Goal: Task Accomplishment & Management: Complete application form

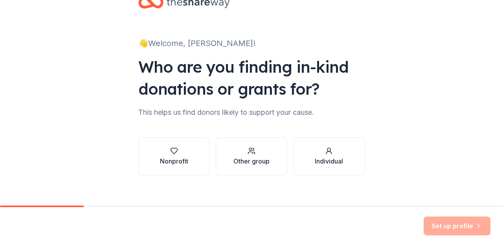
scroll to position [33, 0]
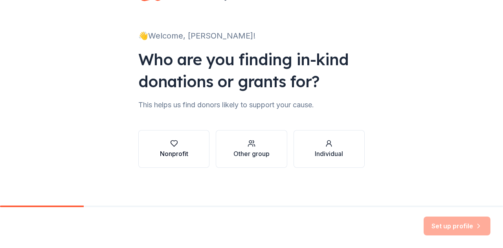
click at [178, 142] on div "button" at bounding box center [174, 144] width 28 height 8
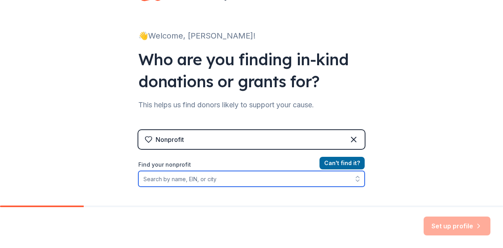
click at [230, 178] on input "Find your nonprofit" at bounding box center [251, 179] width 226 height 16
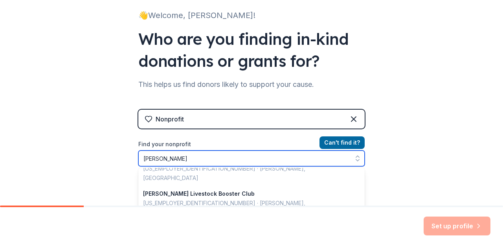
scroll to position [2, 0]
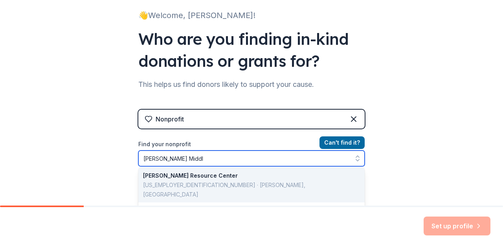
type input "[PERSON_NAME] Middle"
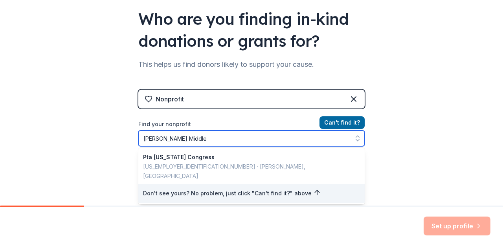
scroll to position [73, 0]
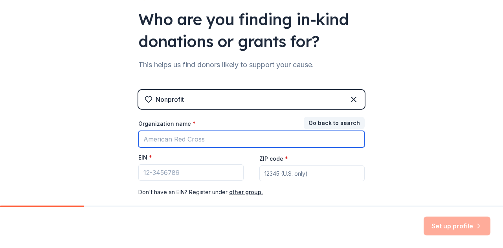
click at [200, 139] on input "Organization name *" at bounding box center [251, 139] width 226 height 17
type input "[PERSON_NAME][GEOGRAPHIC_DATA]"
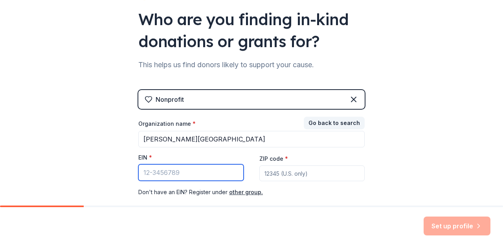
click at [189, 178] on input "EIN *" at bounding box center [190, 172] width 105 height 17
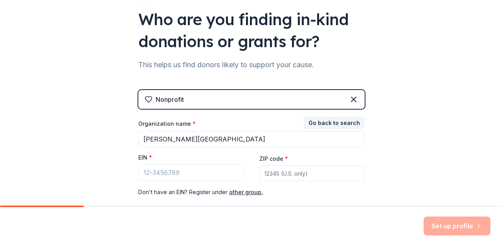
click at [283, 174] on input "ZIP code *" at bounding box center [311, 174] width 105 height 16
type input "78634"
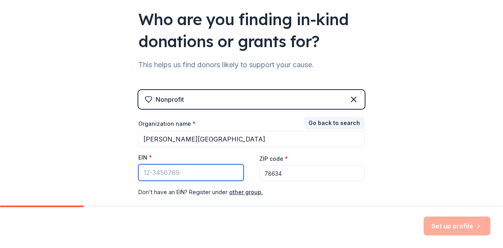
click at [178, 169] on input "EIN *" at bounding box center [190, 172] width 105 height 17
paste input "[US_EMPLOYER_IDENTIFICATION_NUMBER]"
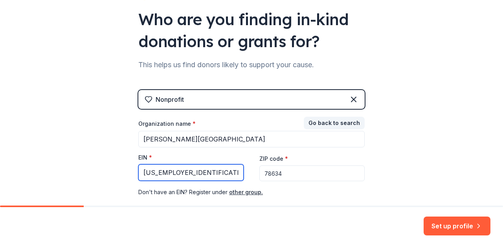
type input "[US_EMPLOYER_IDENTIFICATION_NUMBER]"
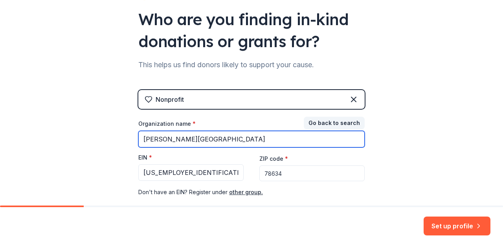
click at [216, 136] on input "[PERSON_NAME][GEOGRAPHIC_DATA]" at bounding box center [251, 139] width 226 height 17
type input "[PERSON_NAME] Middle School PTSA"
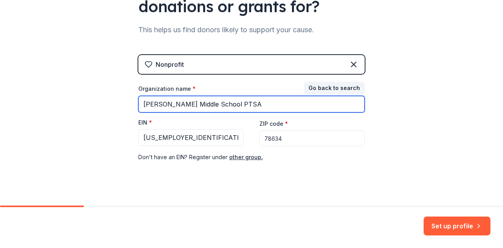
scroll to position [117, 0]
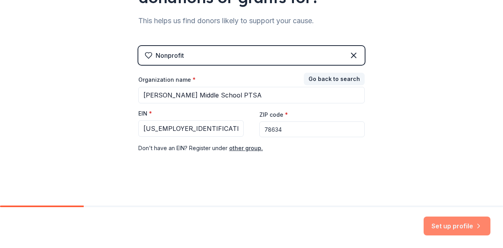
click at [454, 228] on button "Set up profile" at bounding box center [457, 226] width 67 height 19
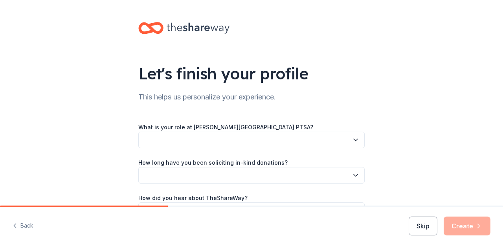
click at [292, 145] on button "button" at bounding box center [251, 140] width 226 height 17
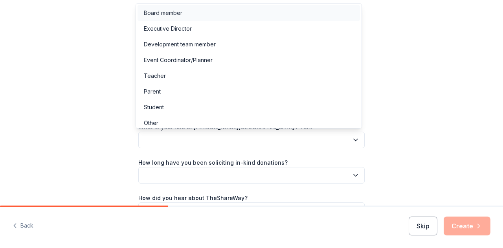
click at [184, 15] on div "Board member" at bounding box center [249, 13] width 223 height 16
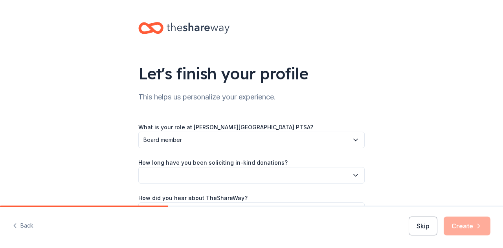
scroll to position [51, 0]
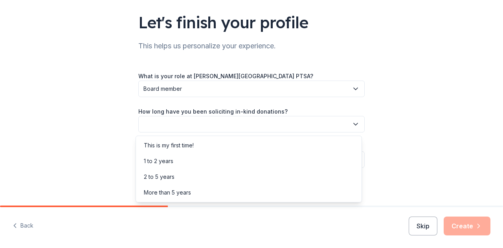
click at [209, 129] on button "button" at bounding box center [251, 124] width 226 height 17
click at [182, 146] on div "This is my first time!" at bounding box center [169, 145] width 50 height 9
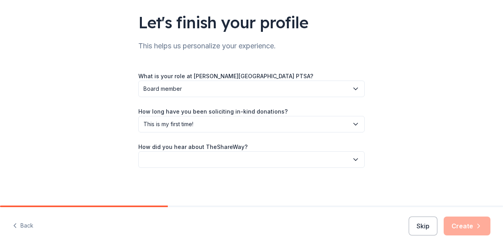
click at [201, 163] on button "button" at bounding box center [251, 159] width 226 height 17
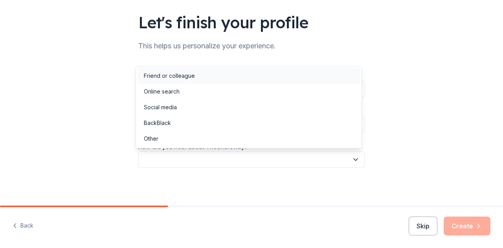
click at [186, 75] on div "Friend or colleague" at bounding box center [169, 75] width 51 height 9
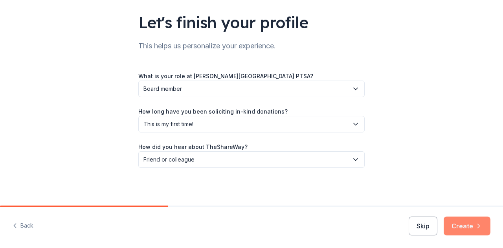
click at [466, 230] on button "Create" at bounding box center [467, 226] width 47 height 19
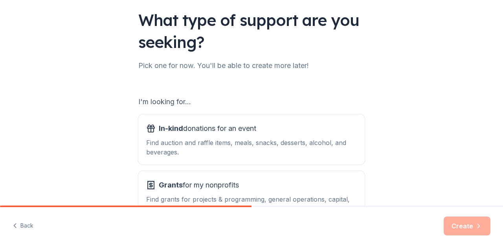
scroll to position [64, 0]
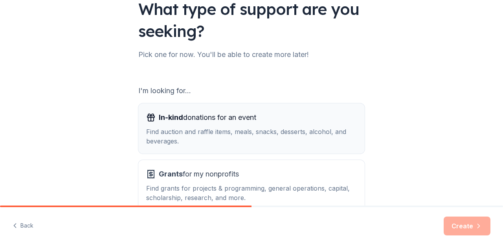
click at [247, 121] on span "In-kind donations for an event" at bounding box center [208, 117] width 98 height 13
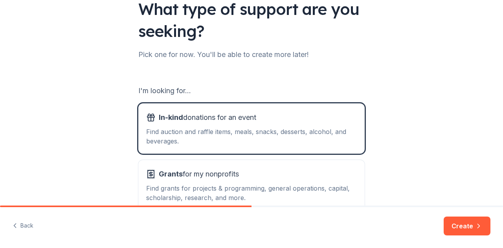
scroll to position [112, 0]
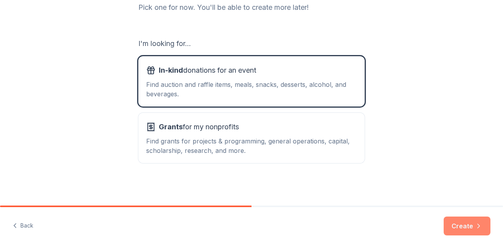
click at [477, 229] on icon "button" at bounding box center [479, 226] width 8 height 8
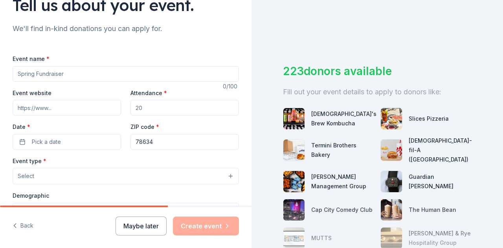
scroll to position [71, 0]
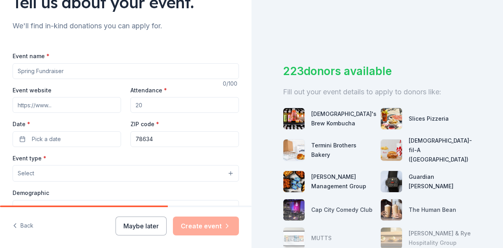
click at [91, 71] on input "Event name *" at bounding box center [126, 71] width 226 height 16
type input "Membership Drive"
click at [162, 106] on input "Attendance *" at bounding box center [185, 105] width 109 height 16
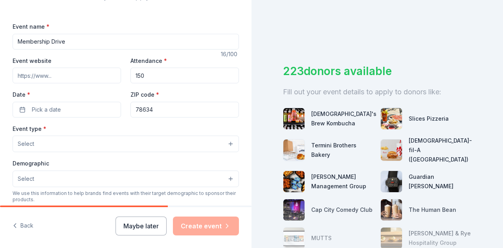
scroll to position [102, 0]
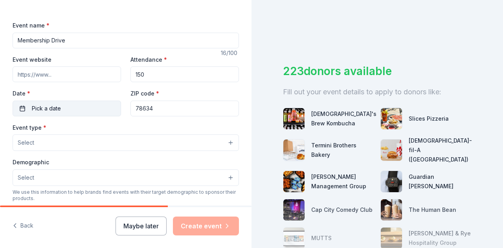
type input "150"
click at [61, 109] on button "Pick a date" at bounding box center [67, 109] width 109 height 16
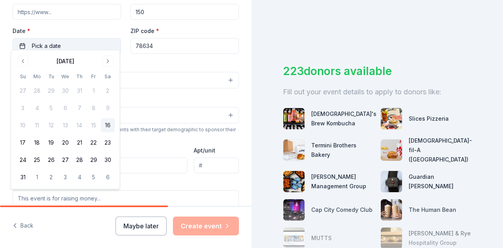
scroll to position [169, 0]
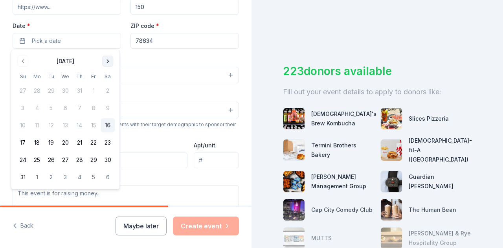
click at [108, 64] on button "Go to next month" at bounding box center [107, 61] width 11 height 11
click at [48, 159] on button "30" at bounding box center [51, 160] width 14 height 14
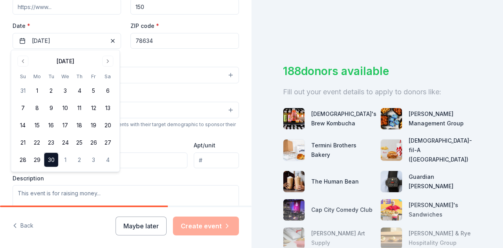
click at [222, 54] on div "Event name * Membership Drive 16 /100 Event website Attendance * 150 Date * [DA…" at bounding box center [126, 134] width 226 height 363
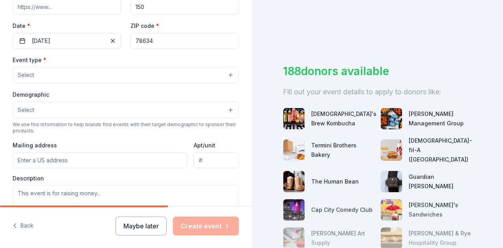
drag, startPoint x: 126, startPoint y: 70, endPoint x: 98, endPoint y: 71, distance: 28.3
click at [98, 71] on button "Select" at bounding box center [126, 75] width 226 height 17
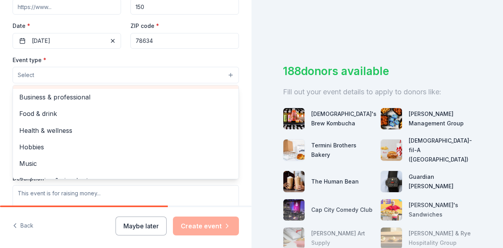
scroll to position [0, 0]
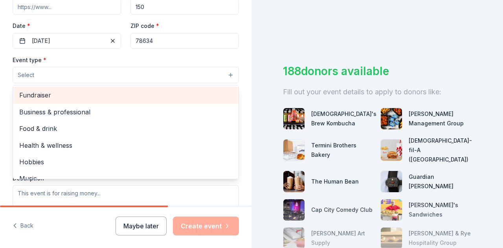
click at [47, 92] on span "Fundraiser" at bounding box center [125, 95] width 213 height 10
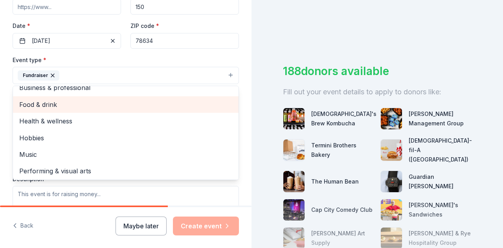
scroll to position [9, 0]
click at [53, 103] on span "Food & drink" at bounding box center [125, 103] width 213 height 10
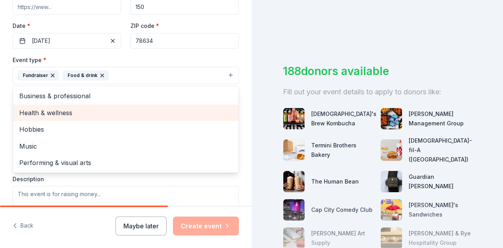
scroll to position [0, 0]
click at [59, 110] on span "Health & wellness" at bounding box center [125, 113] width 213 height 10
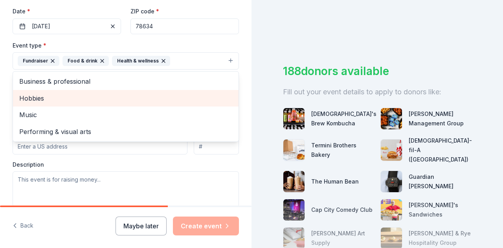
scroll to position [184, 0]
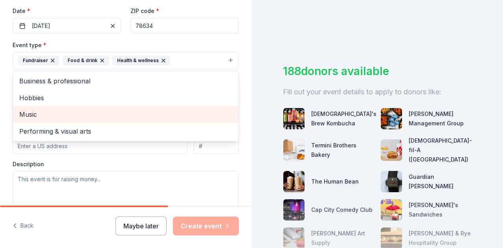
click at [35, 112] on span "Music" at bounding box center [125, 114] width 213 height 10
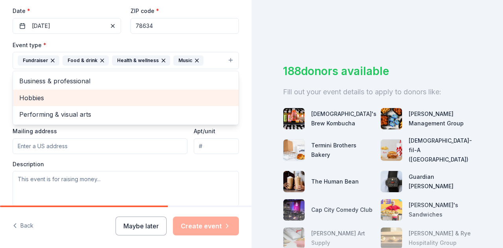
click at [47, 98] on span "Hobbies" at bounding box center [125, 98] width 213 height 10
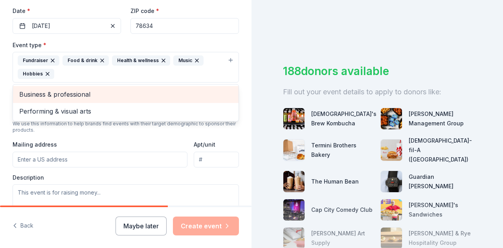
click at [85, 93] on span "Business & professional" at bounding box center [125, 94] width 213 height 10
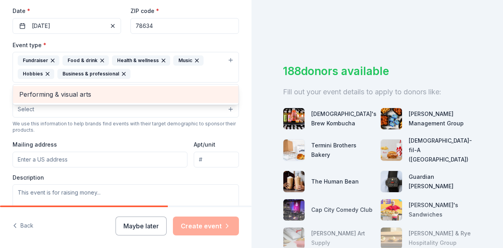
click at [90, 96] on span "Performing & visual arts" at bounding box center [125, 94] width 213 height 10
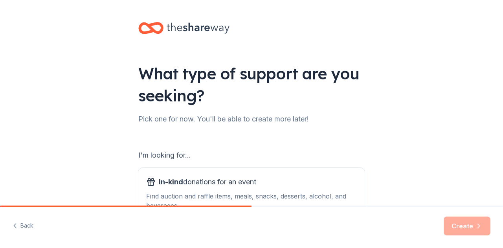
scroll to position [112, 0]
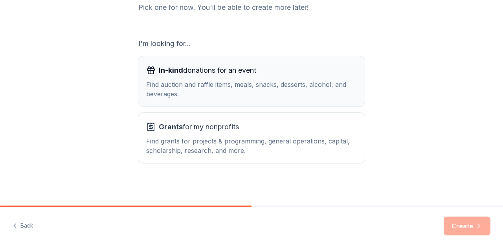
click at [256, 81] on div "Find auction and raffle items, meals, snacks, desserts, alcohol, and beverages." at bounding box center [251, 89] width 211 height 19
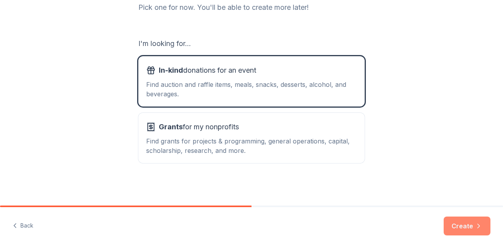
click at [475, 230] on icon "button" at bounding box center [479, 226] width 8 height 8
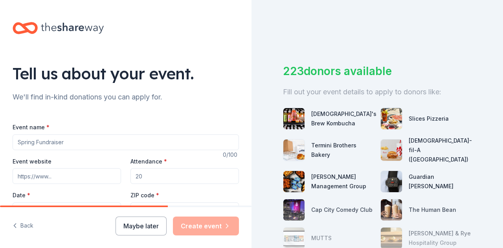
click at [90, 138] on input "Event name *" at bounding box center [126, 142] width 226 height 16
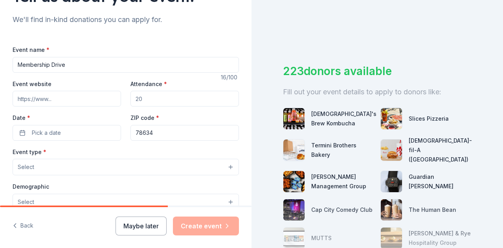
scroll to position [81, 0]
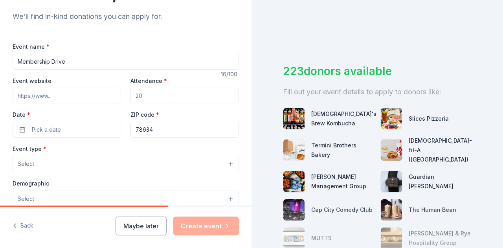
type input "Membership Drive"
click at [157, 101] on input "Attendance *" at bounding box center [185, 96] width 109 height 16
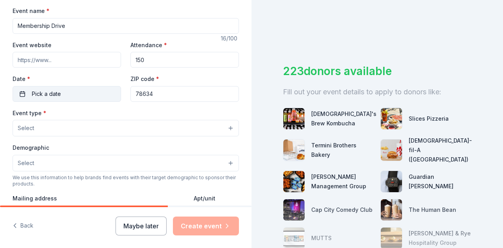
type input "150"
click at [69, 92] on button "Pick a date" at bounding box center [67, 94] width 109 height 16
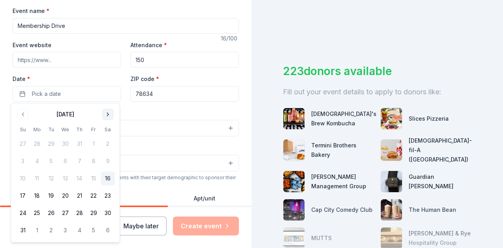
click at [108, 116] on button "Go to next month" at bounding box center [107, 114] width 11 height 11
click at [50, 213] on button "30" at bounding box center [51, 213] width 14 height 14
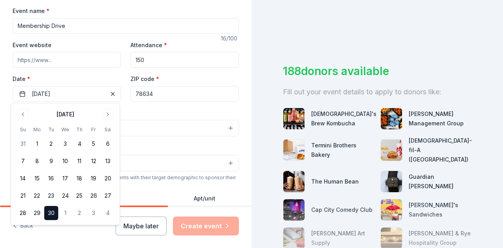
click at [158, 114] on div "Event type * Select" at bounding box center [126, 122] width 226 height 29
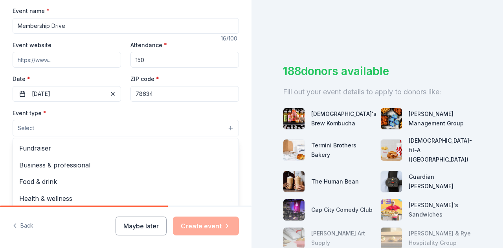
click at [98, 129] on button "Select" at bounding box center [126, 128] width 226 height 17
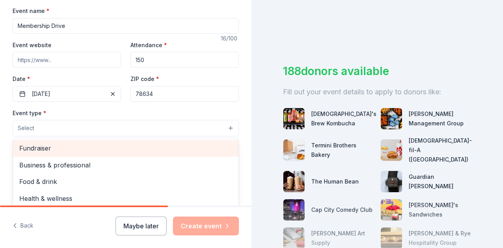
click at [41, 146] on span "Fundraiser" at bounding box center [125, 148] width 213 height 10
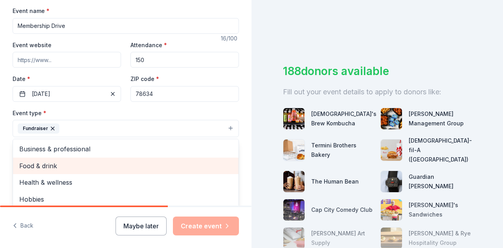
click at [42, 162] on span "Food & drink" at bounding box center [125, 166] width 213 height 10
click at [60, 164] on span "Health & wellness" at bounding box center [125, 166] width 213 height 10
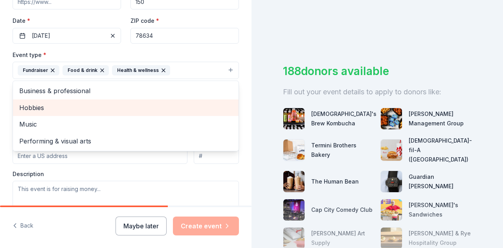
scroll to position [175, 0]
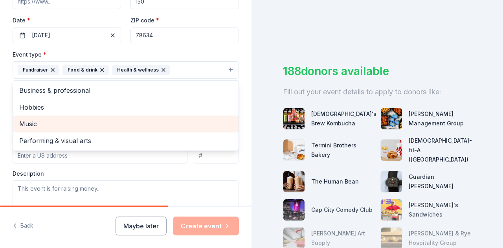
click at [38, 121] on span "Music" at bounding box center [125, 124] width 213 height 10
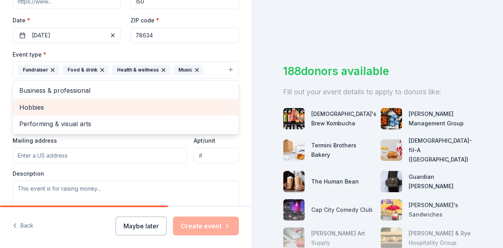
click at [44, 105] on span "Hobbies" at bounding box center [125, 107] width 213 height 10
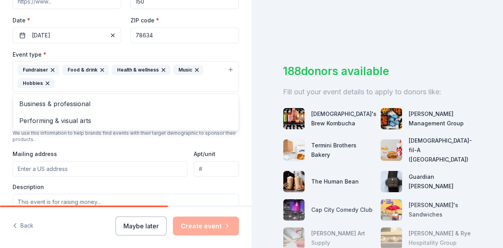
click at [145, 155] on div "Event type * Fundraiser Food & drink Health & wellness Music Hobbies Business &…" at bounding box center [126, 140] width 226 height 180
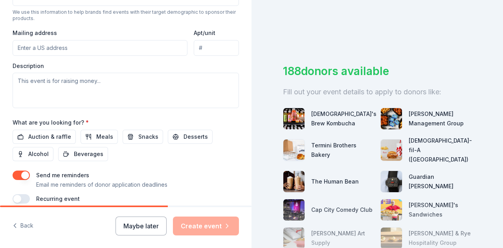
scroll to position [296, 0]
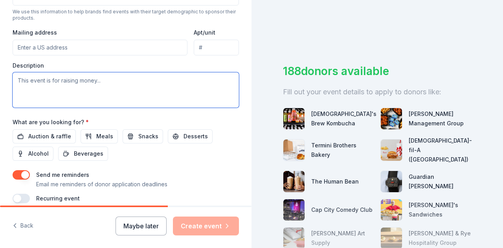
click at [80, 82] on textarea at bounding box center [126, 89] width 226 height 35
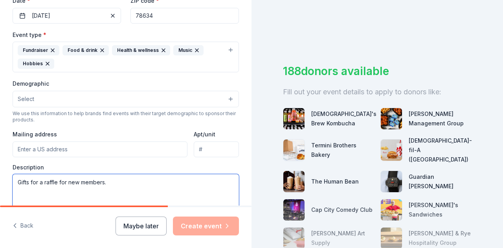
scroll to position [194, 0]
type textarea "Gifts for a raffle for new members."
click at [47, 61] on icon "button" at bounding box center [47, 64] width 6 height 6
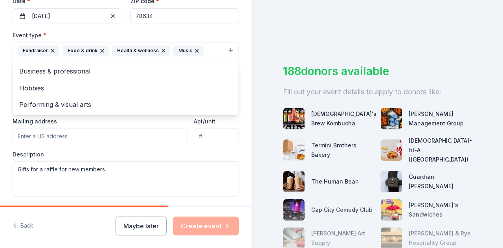
click at [99, 50] on icon "button" at bounding box center [102, 51] width 6 height 6
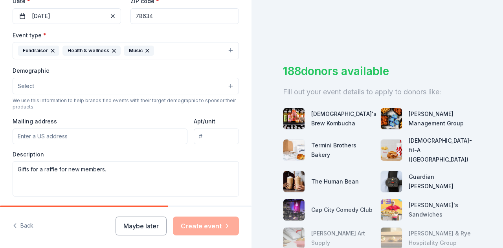
click at [108, 50] on div "Health & wellness" at bounding box center [92, 51] width 58 height 10
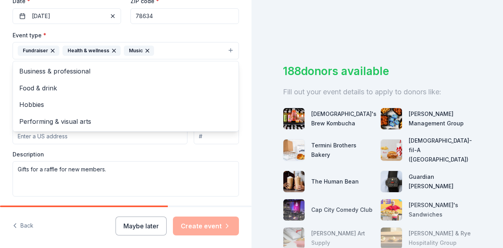
click at [111, 49] on icon "button" at bounding box center [114, 51] width 6 height 6
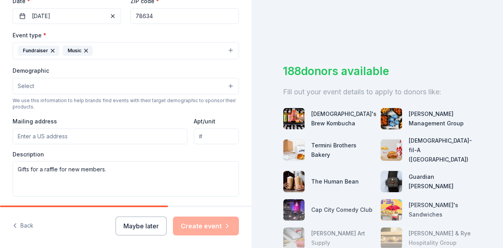
click at [85, 50] on icon "button" at bounding box center [86, 50] width 3 height 3
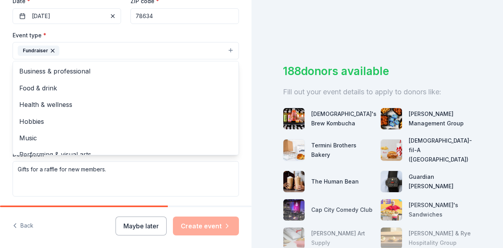
click at [204, 32] on div "Event type * Fundraiser Business & professional Food & drink Health & wellness …" at bounding box center [126, 44] width 226 height 29
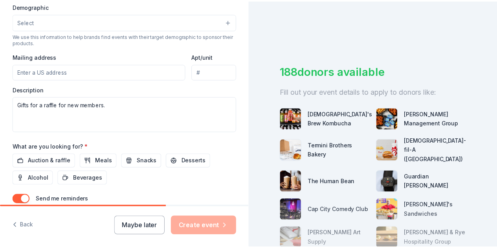
scroll to position [316, 0]
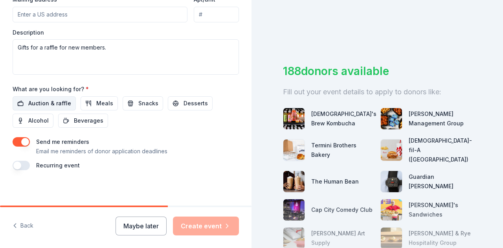
click at [51, 99] on span "Auction & raffle" at bounding box center [49, 103] width 43 height 9
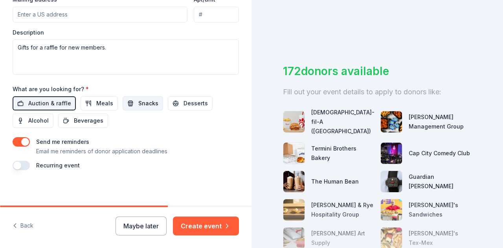
click at [151, 99] on span "Snacks" at bounding box center [148, 103] width 20 height 9
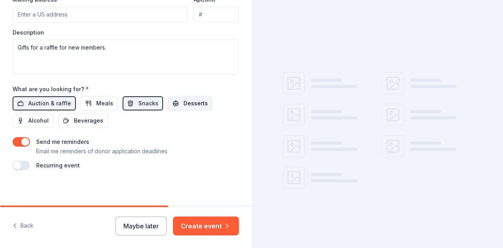
click at [187, 100] on span "Desserts" at bounding box center [196, 103] width 24 height 9
click at [100, 96] on button "Meals" at bounding box center [99, 103] width 37 height 14
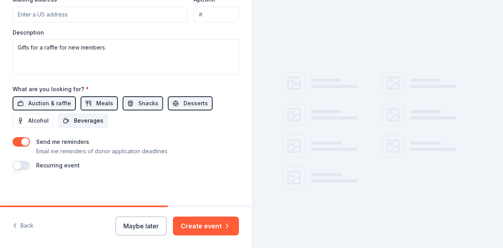
click at [88, 120] on span "Beverages" at bounding box center [88, 120] width 29 height 9
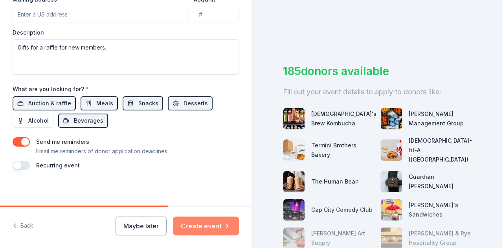
click at [213, 224] on button "Create event" at bounding box center [206, 226] width 66 height 19
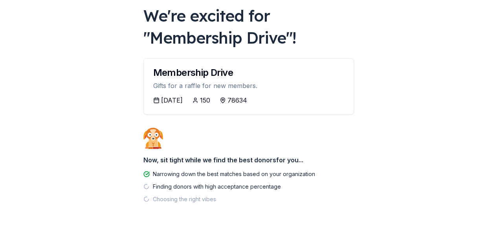
scroll to position [53, 0]
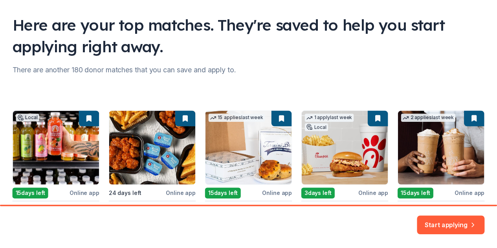
scroll to position [47, 0]
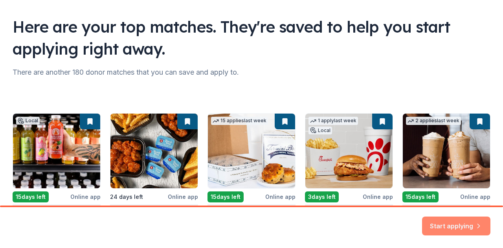
click at [449, 221] on button "Start applying" at bounding box center [456, 222] width 68 height 19
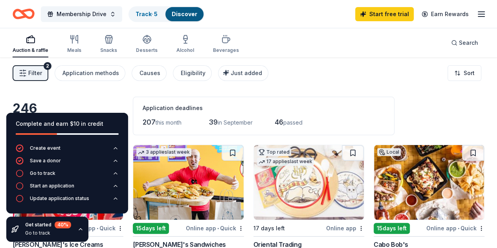
click at [360, 73] on div "Filter 2 Application methods Causes Eligibility Just added Sort" at bounding box center [248, 72] width 497 height 31
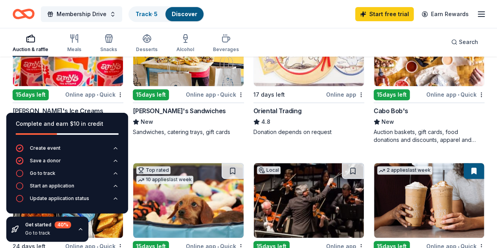
scroll to position [135, 0]
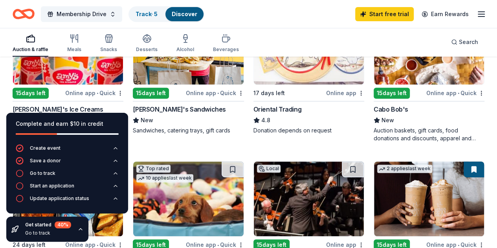
click at [76, 69] on img at bounding box center [68, 47] width 110 height 75
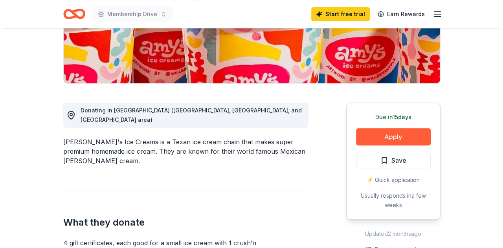
scroll to position [162, 0]
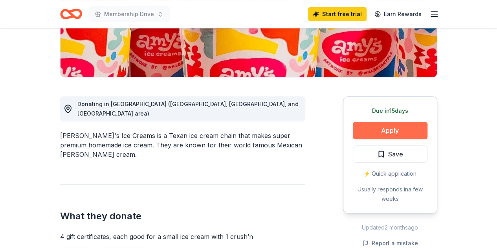
click at [405, 131] on button "Apply" at bounding box center [390, 130] width 75 height 17
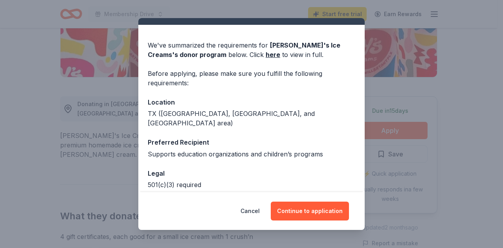
scroll to position [0, 0]
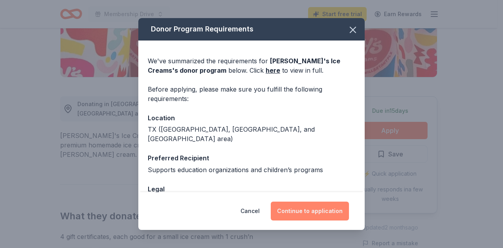
click at [319, 210] on button "Continue to application" at bounding box center [310, 211] width 78 height 19
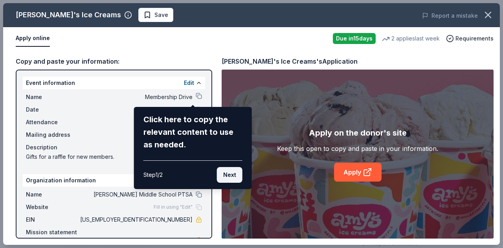
click at [232, 177] on button "Next" at bounding box center [230, 175] width 26 height 16
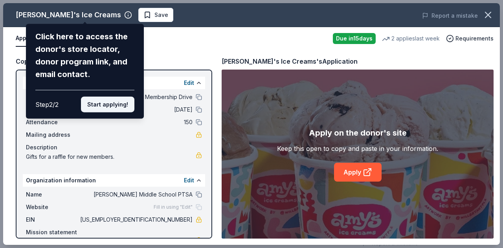
click at [120, 107] on button "Start applying!" at bounding box center [107, 105] width 53 height 16
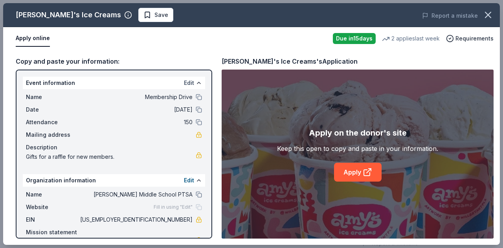
click at [184, 82] on button "Edit" at bounding box center [189, 82] width 10 height 9
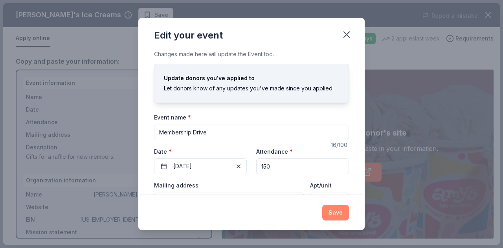
click at [340, 212] on button "Save" at bounding box center [335, 213] width 27 height 16
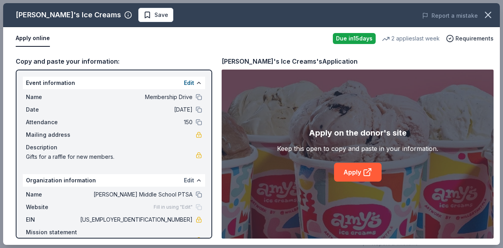
click at [184, 180] on button "Edit" at bounding box center [189, 180] width 10 height 9
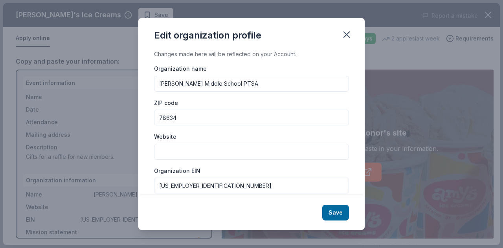
click at [209, 145] on input "Website" at bounding box center [251, 152] width 195 height 16
paste input "https://sites.google.com/huttoisd.net/huttomiddleschoolptsa/home"
type input "https://sites.google.com/huttoisd.net/huttomiddleschoolptsa/home"
click at [333, 214] on button "Save" at bounding box center [335, 213] width 27 height 16
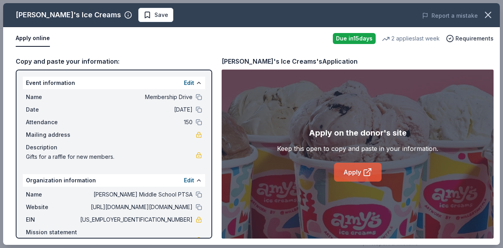
click at [359, 170] on link "Apply" at bounding box center [358, 172] width 48 height 19
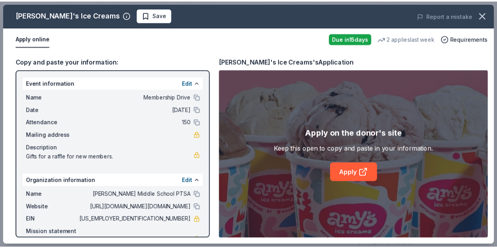
scroll to position [28, 0]
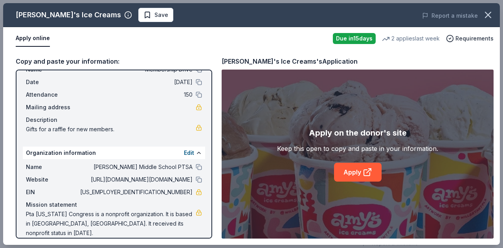
drag, startPoint x: 187, startPoint y: 191, endPoint x: 155, endPoint y: 191, distance: 32.6
click at [155, 191] on div "EIN 47-2786882" at bounding box center [114, 192] width 176 height 9
drag, startPoint x: 155, startPoint y: 191, endPoint x: 185, endPoint y: 191, distance: 30.3
click at [185, 191] on span "[US_EMPLOYER_IDENTIFICATION_NUMBER]" at bounding box center [136, 192] width 114 height 9
click at [490, 15] on icon "button" at bounding box center [488, 14] width 11 height 11
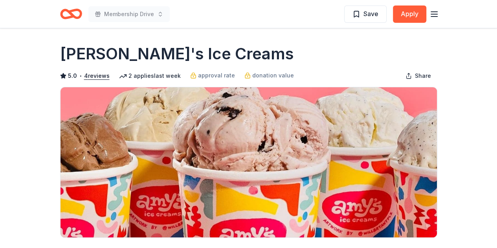
scroll to position [0, 0]
